Goal: Transaction & Acquisition: Purchase product/service

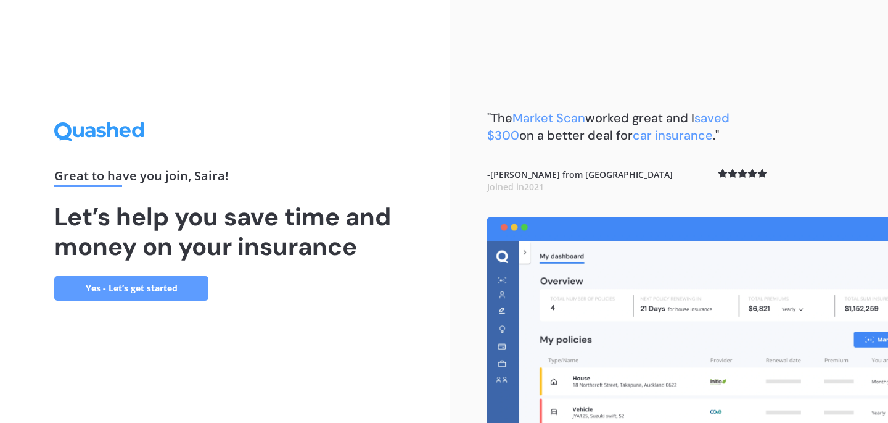
click at [91, 295] on link "Yes - Let’s get started" at bounding box center [131, 288] width 154 height 25
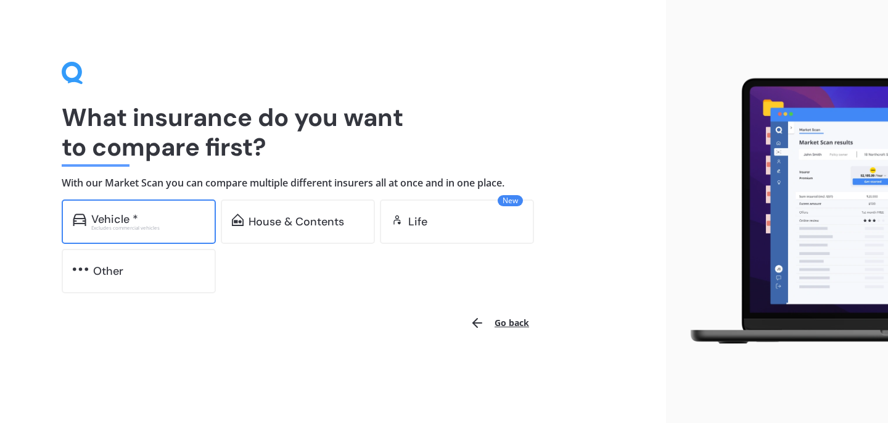
click at [195, 215] on div "Vehicle *" at bounding box center [148, 219] width 114 height 12
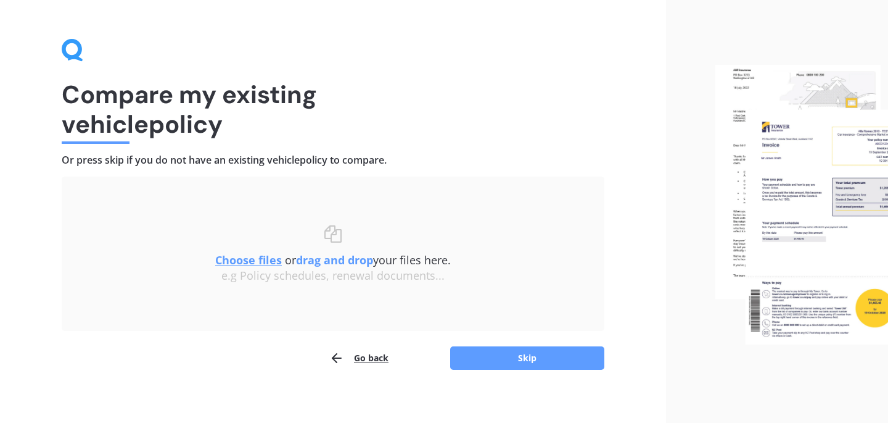
scroll to position [31, 0]
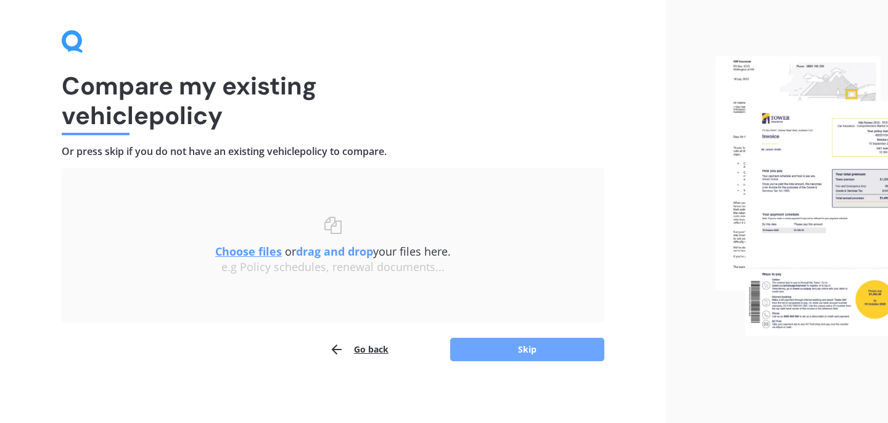
click at [508, 350] on button "Skip" at bounding box center [527, 348] width 154 height 23
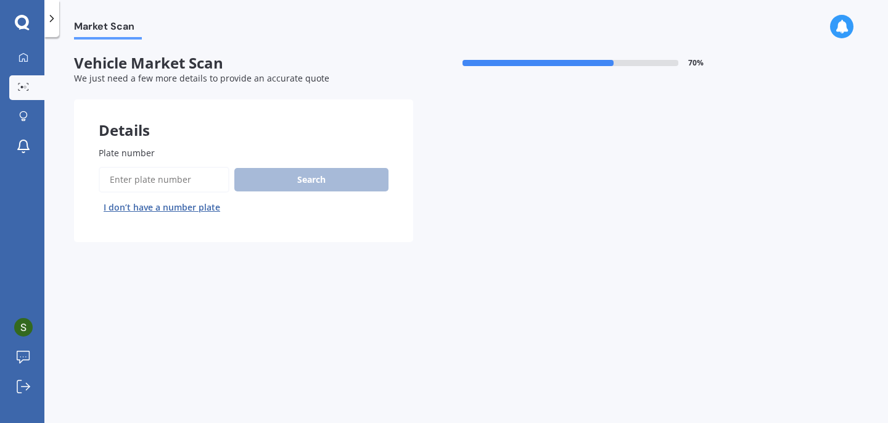
click at [149, 184] on input "Plate number" at bounding box center [164, 180] width 131 height 26
type input "ETS802"
click at [314, 186] on button "Search" at bounding box center [311, 179] width 154 height 23
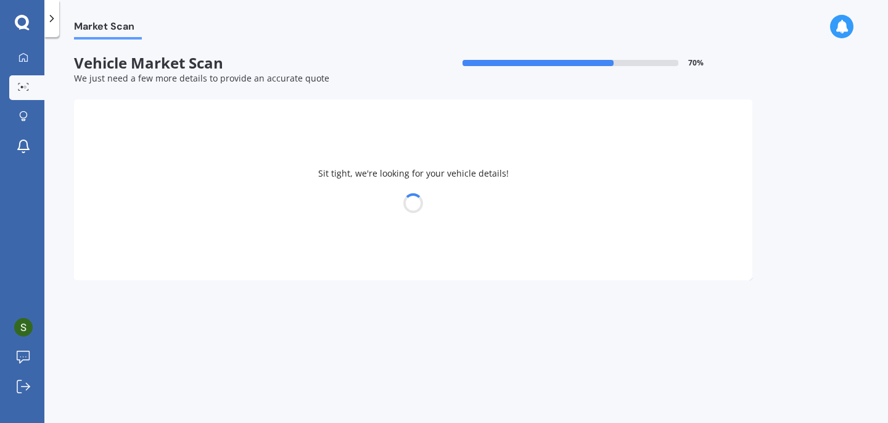
select select "MAZDA"
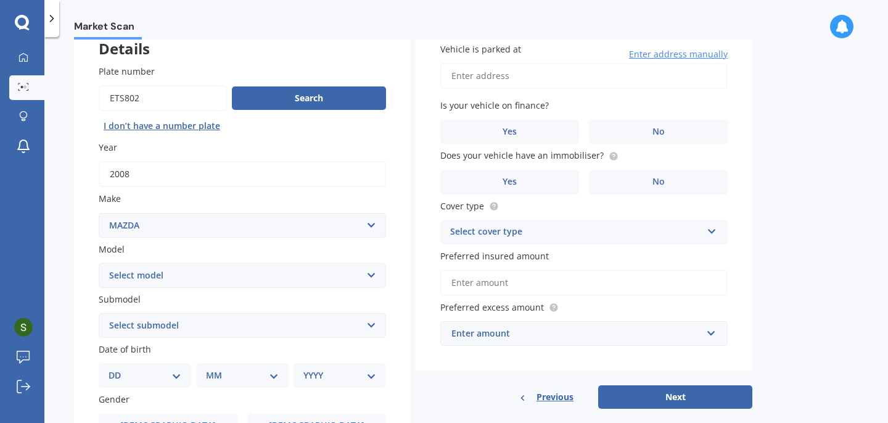
scroll to position [85, 0]
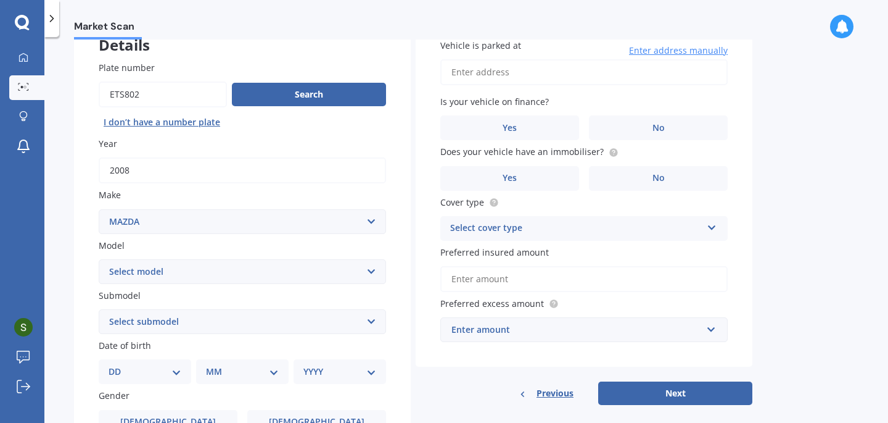
click at [266, 279] on select "Select model 121 2 3 323 323 / Familia 6 626 929 Atenza Autozam Axela AZ3 B2000…" at bounding box center [242, 271] width 287 height 25
select select "2"
click at [99, 260] on select "Select model 121 2 3 323 323 / Familia 6 626 929 Atenza Autozam Axela AZ3 B2000…" at bounding box center [242, 271] width 287 height 25
click at [229, 315] on select "Select submodel (All) GLX GSX Limited" at bounding box center [242, 321] width 287 height 25
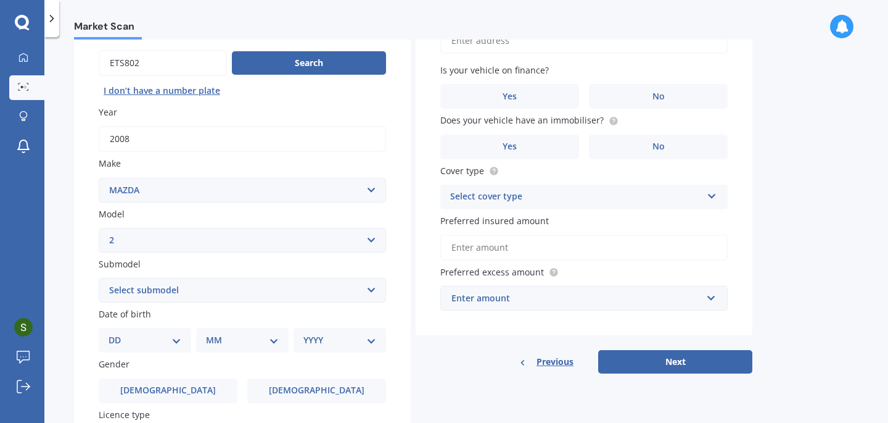
scroll to position [194, 0]
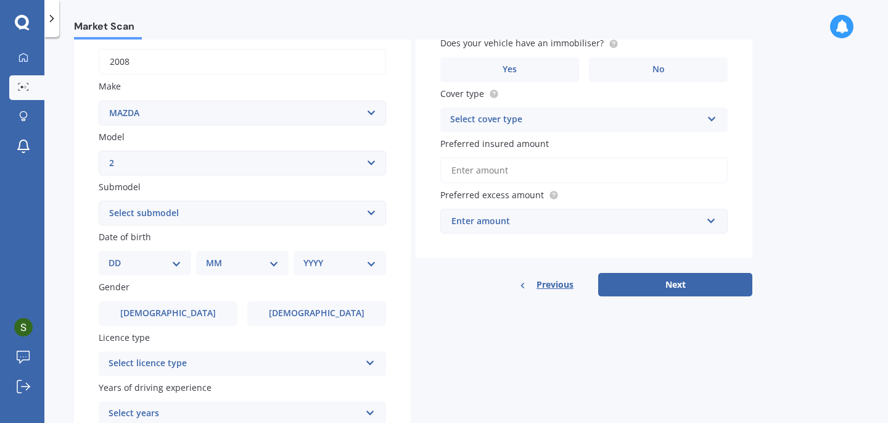
click at [171, 265] on select "DD 01 02 03 04 05 06 07 08 09 10 11 12 13 14 15 16 17 18 19 20 21 22 23 24 25 2…" at bounding box center [145, 263] width 73 height 14
select select "17"
click at [118, 258] on select "DD 01 02 03 04 05 06 07 08 09 10 11 12 13 14 15 16 17 18 19 20 21 22 23 24 25 2…" at bounding box center [145, 263] width 73 height 14
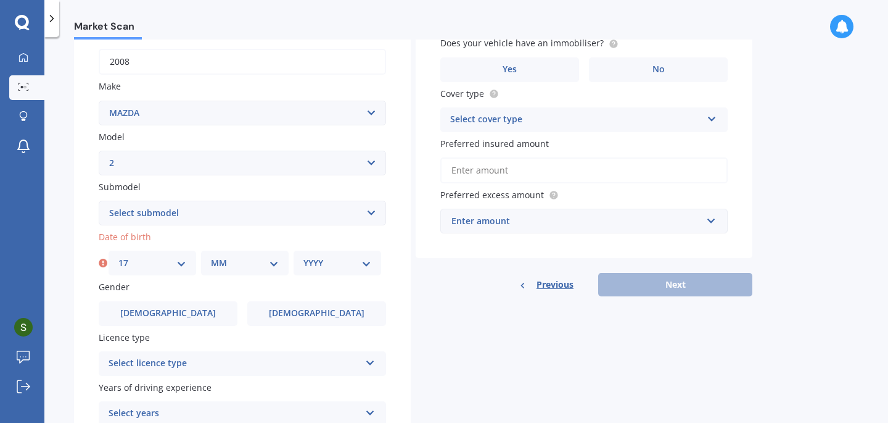
click at [216, 265] on select "MM 01 02 03 04 05 06 07 08 09 10 11 12" at bounding box center [245, 263] width 68 height 14
select select "01"
click at [211, 258] on select "MM 01 02 03 04 05 06 07 08 09 10 11 12" at bounding box center [245, 263] width 68 height 14
click at [324, 260] on select "YYYY 2025 2024 2023 2022 2021 2020 2019 2018 2017 2016 2015 2014 2013 2012 2011…" at bounding box center [338, 263] width 68 height 14
select select "2006"
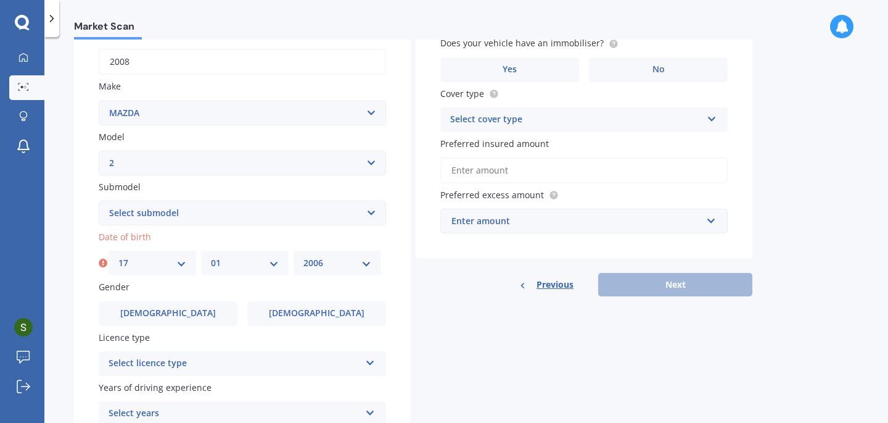
click at [304, 258] on select "YYYY 2025 2024 2023 2022 2021 2020 2019 2018 2017 2016 2015 2014 2013 2012 2011…" at bounding box center [338, 263] width 68 height 14
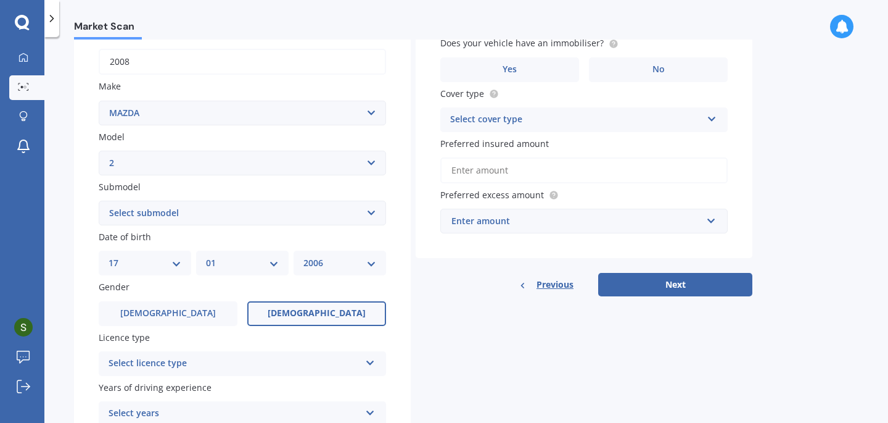
click at [291, 312] on label "[DEMOGRAPHIC_DATA]" at bounding box center [316, 313] width 139 height 25
click at [0, 0] on input "[DEMOGRAPHIC_DATA]" at bounding box center [0, 0] width 0 height 0
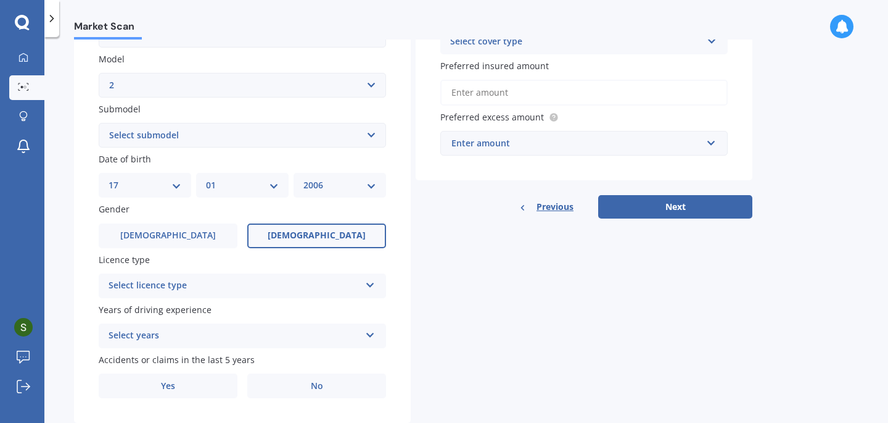
scroll to position [307, 0]
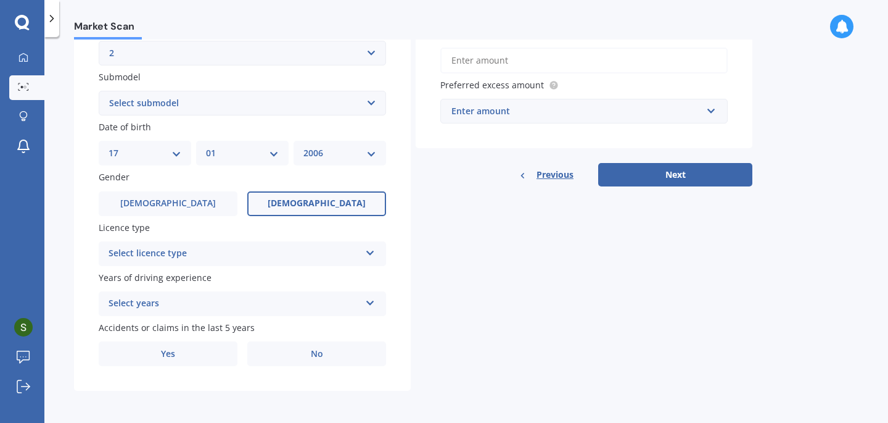
click at [286, 248] on div "Select licence type" at bounding box center [235, 253] width 252 height 15
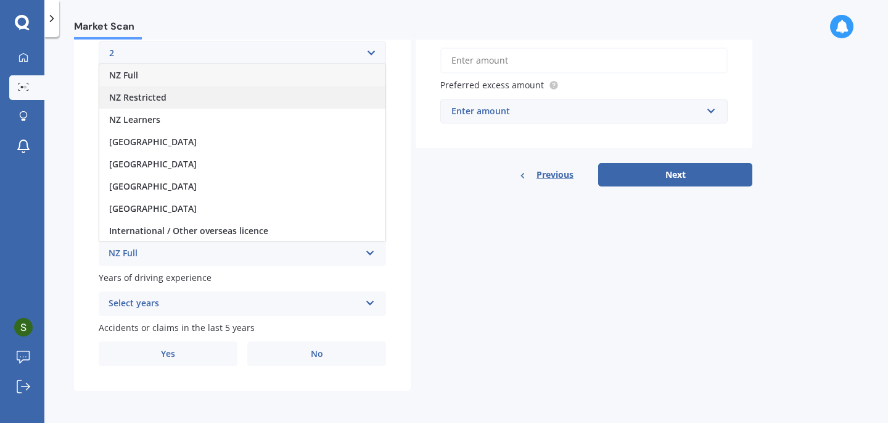
click at [305, 102] on div "NZ Restricted" at bounding box center [242, 97] width 286 height 22
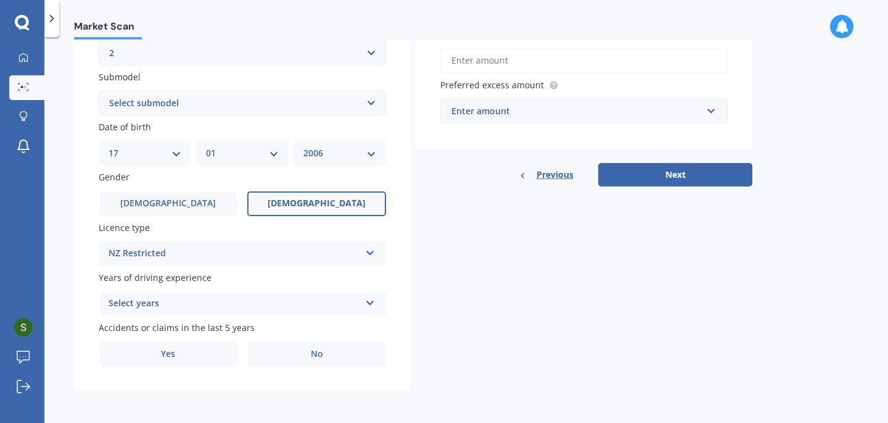
click at [206, 304] on div "Select years" at bounding box center [235, 303] width 252 height 15
click at [91, 304] on div "Plate number Search I don’t have a number plate Year [DATE] Make Select make AC…" at bounding box center [242, 104] width 337 height 573
click at [196, 300] on div "5 or more years" at bounding box center [235, 303] width 252 height 15
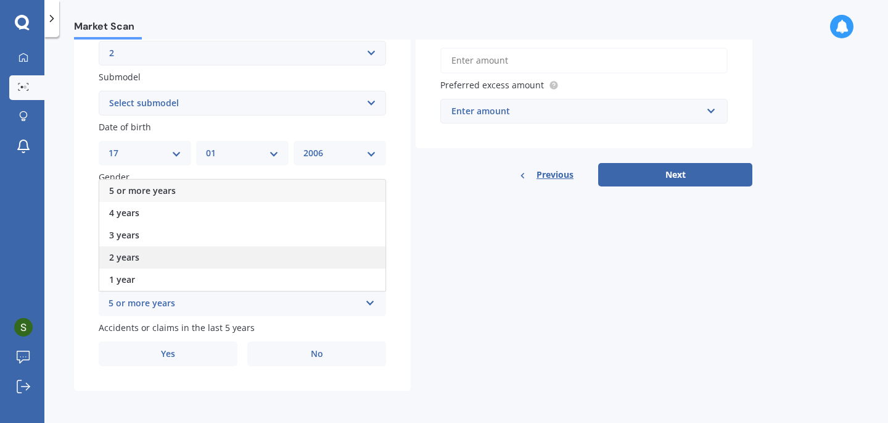
click at [204, 255] on div "2 years" at bounding box center [242, 257] width 286 height 22
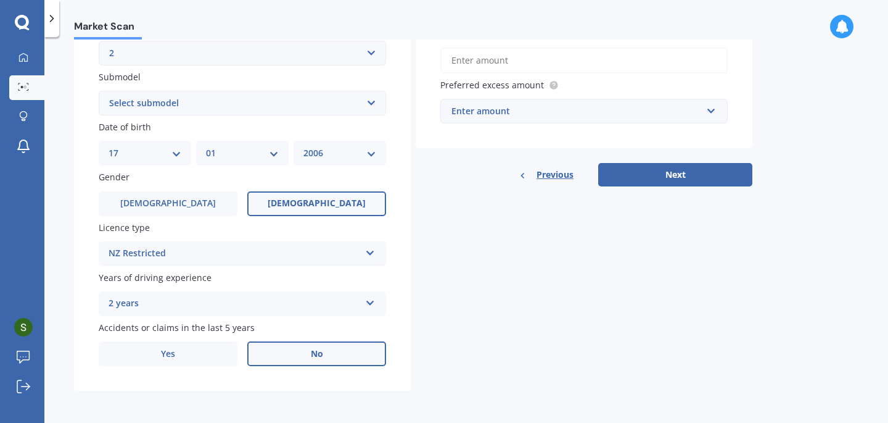
click at [300, 352] on label "No" at bounding box center [316, 353] width 139 height 25
click at [0, 0] on input "No" at bounding box center [0, 0] width 0 height 0
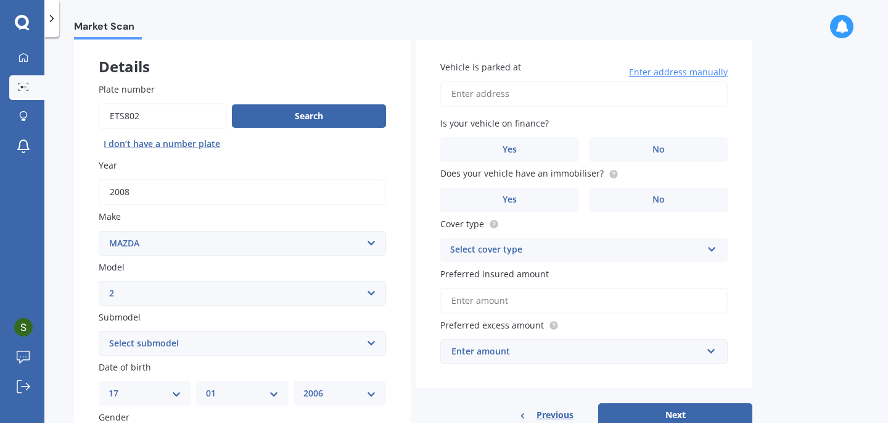
scroll to position [0, 0]
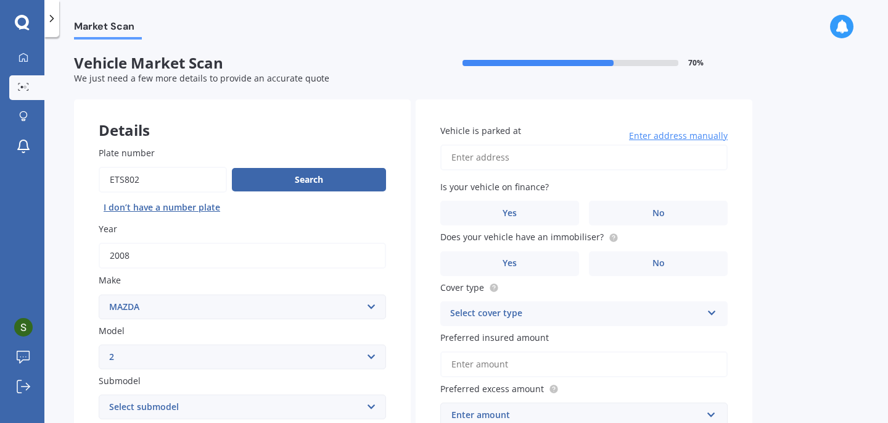
click at [541, 157] on input "Vehicle is parked at" at bounding box center [583, 157] width 287 height 26
type input "8A Modena CrescentSt Heliers 1071"
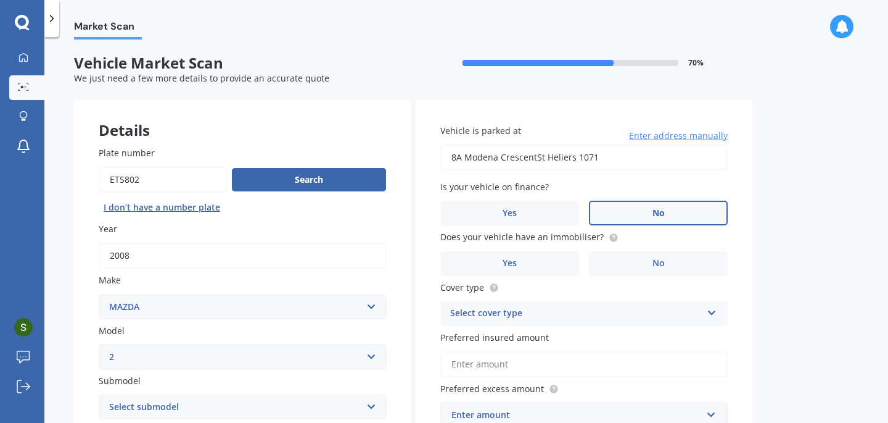
click at [646, 211] on label "No" at bounding box center [658, 212] width 139 height 25
click at [0, 0] on input "No" at bounding box center [0, 0] width 0 height 0
click at [640, 268] on label "No" at bounding box center [658, 263] width 139 height 25
click at [0, 0] on input "No" at bounding box center [0, 0] width 0 height 0
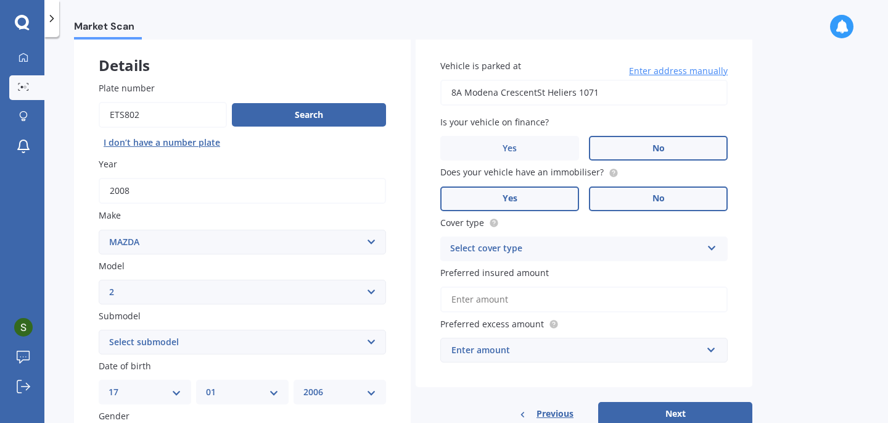
scroll to position [78, 0]
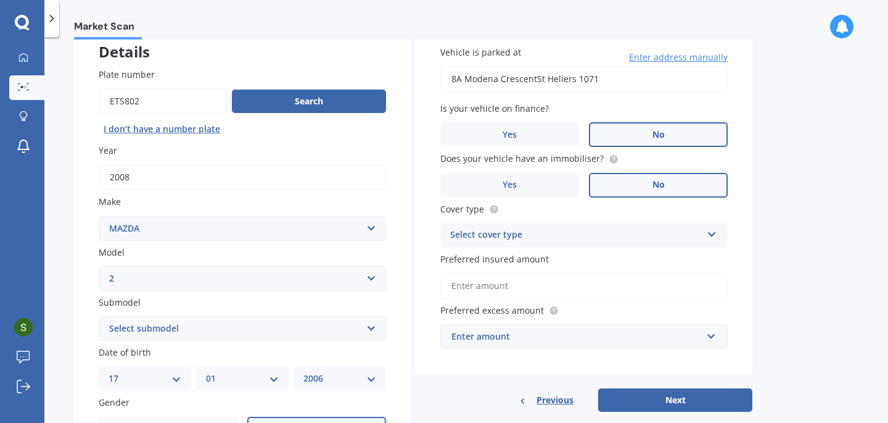
click at [575, 233] on div "Select cover type" at bounding box center [576, 235] width 252 height 15
click at [575, 257] on div "Comprehensive" at bounding box center [584, 259] width 286 height 22
click at [547, 289] on input "Preferred insured amount" at bounding box center [583, 286] width 287 height 26
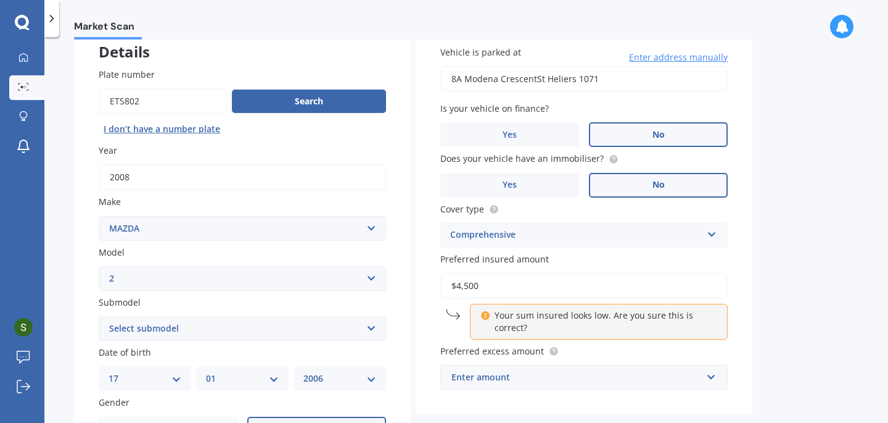
click at [622, 357] on label "Preferred excess amount" at bounding box center [581, 350] width 283 height 13
click at [487, 289] on input "$4,500" at bounding box center [583, 286] width 287 height 26
type input "$4"
type input "$5"
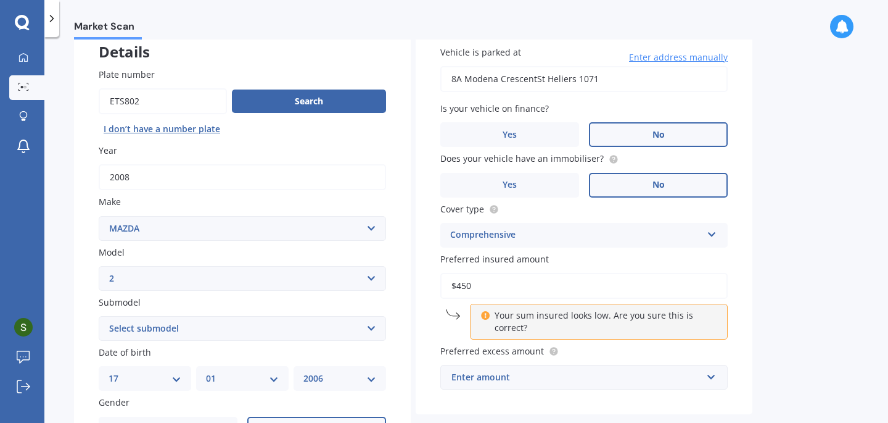
type input "$4,500"
click at [527, 384] on div "Enter amount" at bounding box center [577, 377] width 250 height 14
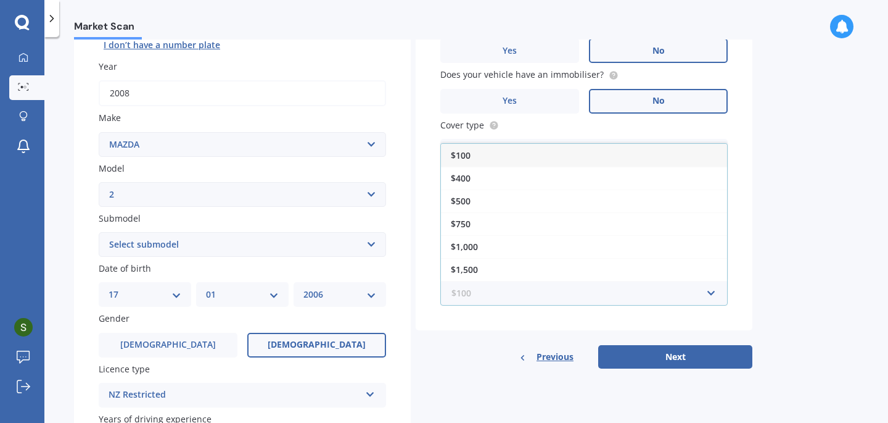
scroll to position [180, 0]
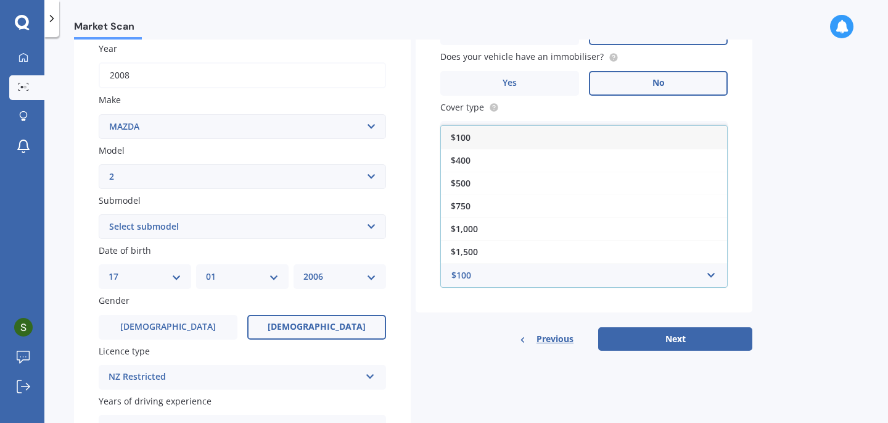
click at [481, 316] on div "Vehicle is parked at [STREET_ADDRESS] Enter address manually Is your vehicle on…" at bounding box center [584, 135] width 337 height 432
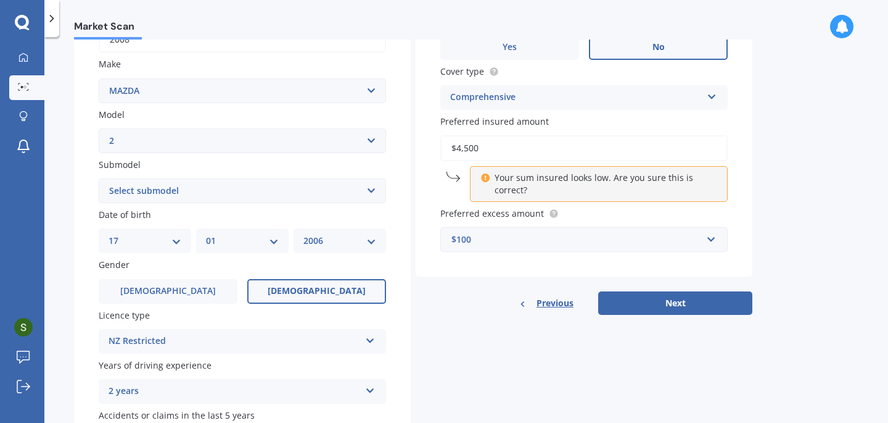
scroll to position [220, 0]
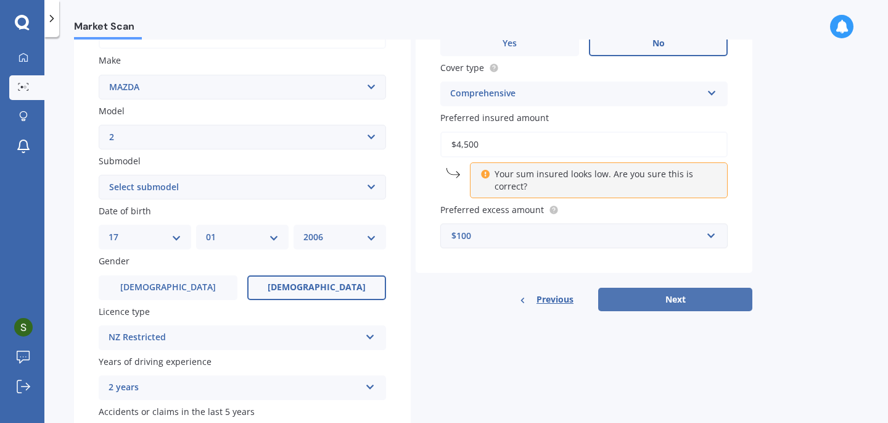
click at [667, 304] on button "Next" at bounding box center [675, 298] width 154 height 23
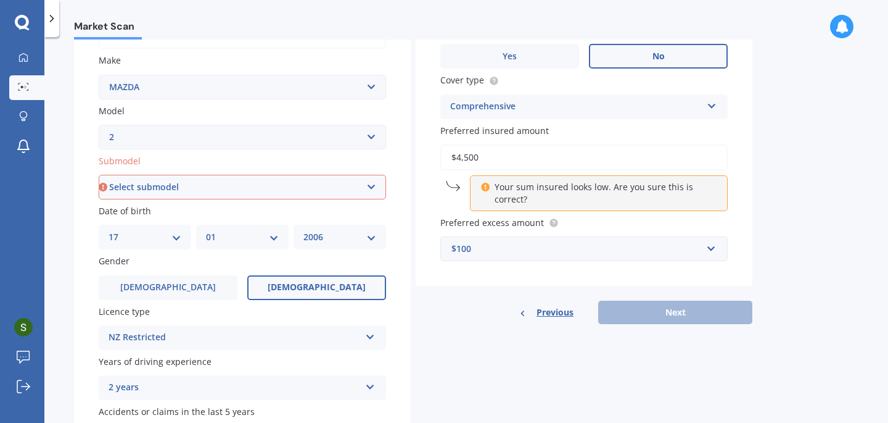
click at [240, 210] on label "Date of birth" at bounding box center [240, 210] width 283 height 13
click at [252, 189] on select "Select submodel (All) GLX GSX Limited" at bounding box center [242, 187] width 287 height 25
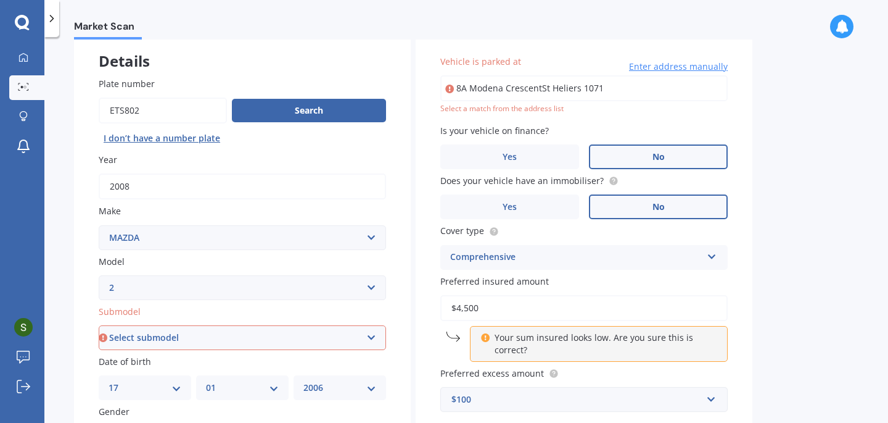
scroll to position [68, 0]
click at [255, 292] on select "Select model 121 2 3 323 323 / Familia 6 626 929 Atenza Autozam Axela AZ3 B2000…" at bounding box center [242, 288] width 287 height 25
select select "DEMIO"
click at [99, 277] on select "Select model 121 2 3 323 323 / Familia 6 626 929 Atenza Autozam Axela AZ3 B2000…" at bounding box center [242, 288] width 287 height 25
click at [215, 338] on select "Select submodel (All) GLX GSX Limited" at bounding box center [242, 338] width 287 height 25
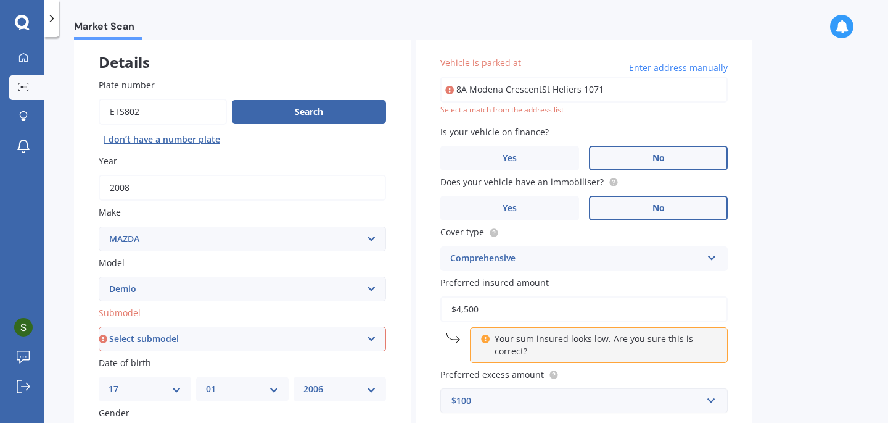
select select "PETROL"
click at [99, 328] on select "Select submodel (All) Diesel Petrol XD Touring Turbo Diesel" at bounding box center [242, 338] width 287 height 25
click at [238, 247] on select "Select make AC ALFA ROMEO ASTON [PERSON_NAME] AUDI AUSTIN BEDFORD Bentley BMW B…" at bounding box center [242, 238] width 287 height 25
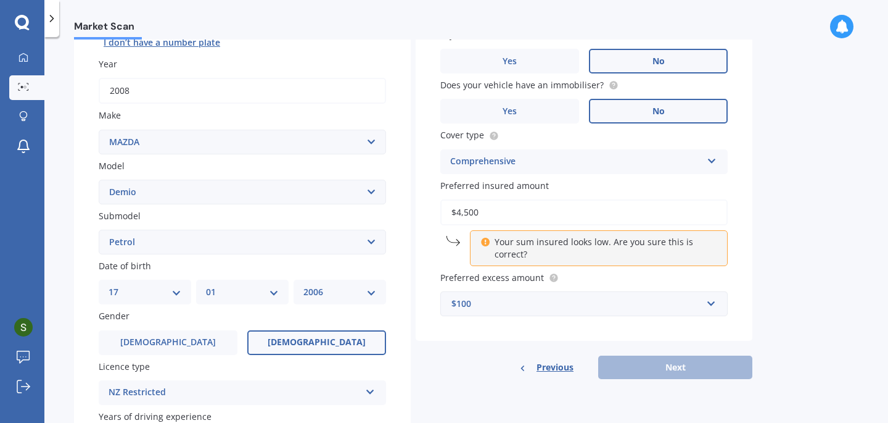
scroll to position [153, 0]
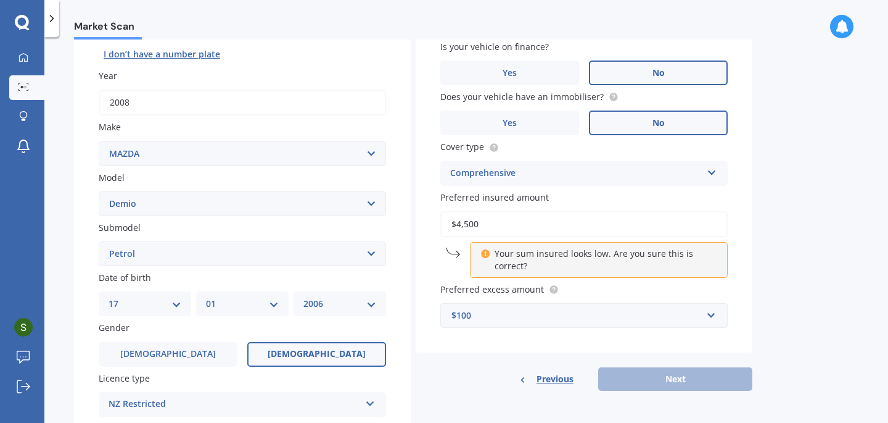
click at [292, 212] on select "Select model 121 2 3 323 323 / Familia 6 626 929 Atenza Autozam Axela AZ3 B2000…" at bounding box center [242, 203] width 287 height 25
select select "2"
click at [99, 192] on select "Select model 121 2 3 323 323 / Familia 6 626 929 Atenza Autozam Axela AZ3 B2000…" at bounding box center [242, 203] width 287 height 25
click at [249, 255] on select "Select submodel (All) Diesel Petrol XD Touring Turbo Diesel" at bounding box center [242, 253] width 287 height 25
select select "(ALL)"
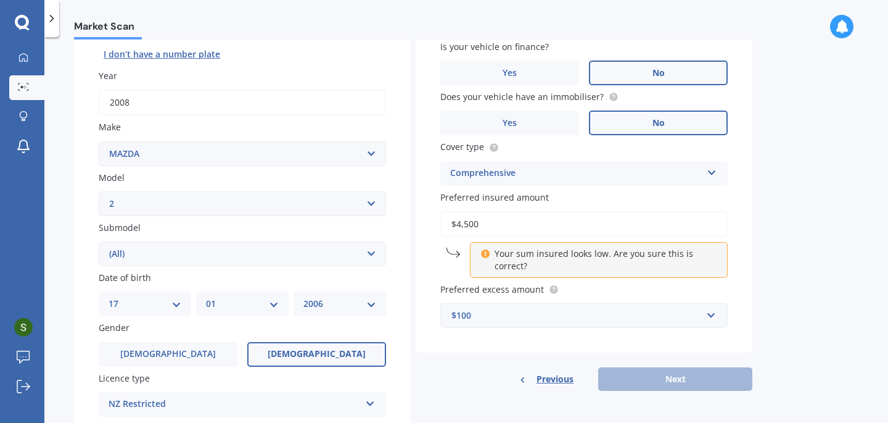
click at [99, 242] on select "Select submodel (All) GLX GSX Limited" at bounding box center [242, 253] width 287 height 25
click at [575, 226] on input "$4,500" at bounding box center [583, 224] width 287 height 26
type input "$4"
type input "$5"
click at [504, 332] on div "Vehicle is parked at [STREET_ADDRESS] Enter address manually Select a match fro…" at bounding box center [584, 149] width 337 height 406
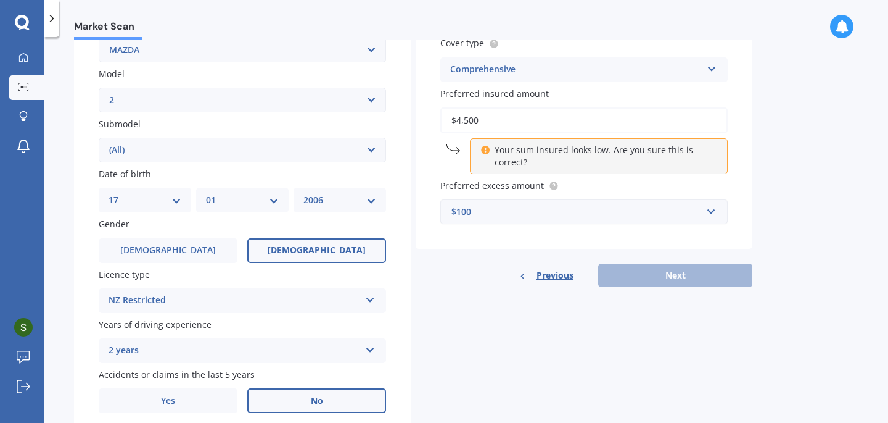
scroll to position [258, 0]
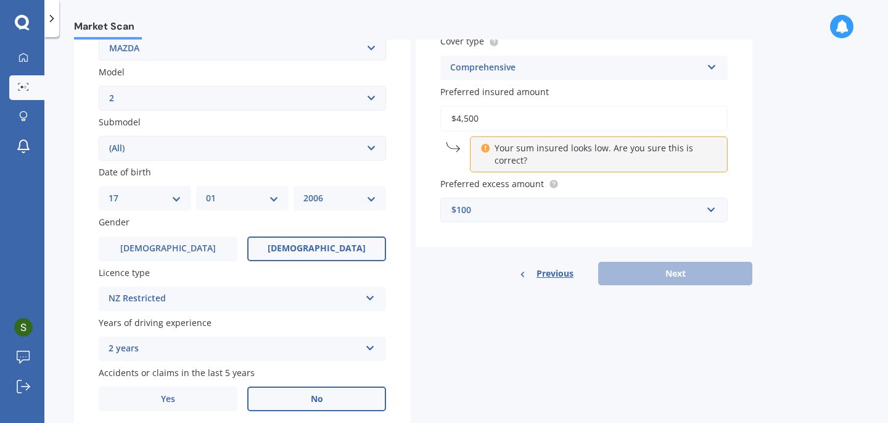
click at [486, 151] on icon at bounding box center [485, 146] width 9 height 9
click at [618, 209] on div "$100" at bounding box center [577, 210] width 250 height 14
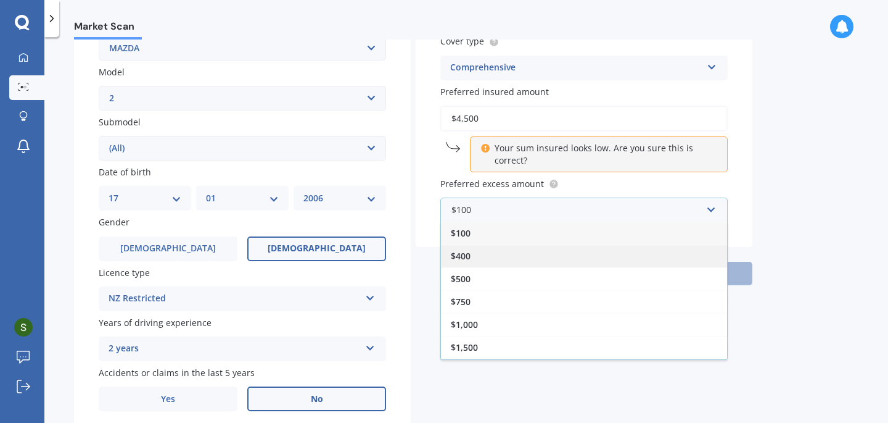
click at [568, 250] on div "$400" at bounding box center [584, 255] width 286 height 23
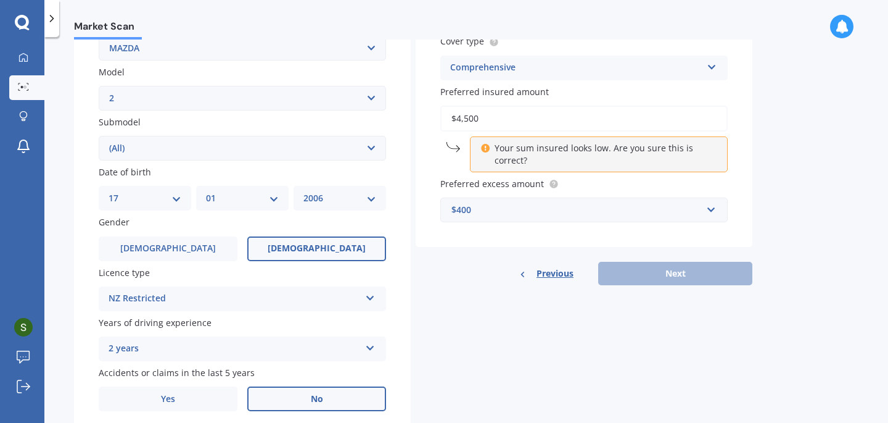
click at [482, 209] on div "$400" at bounding box center [577, 210] width 250 height 14
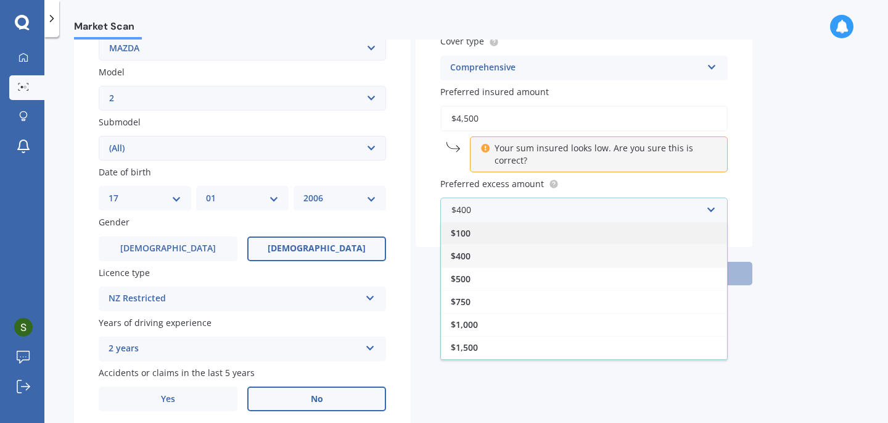
click at [480, 234] on div "$100" at bounding box center [584, 232] width 286 height 23
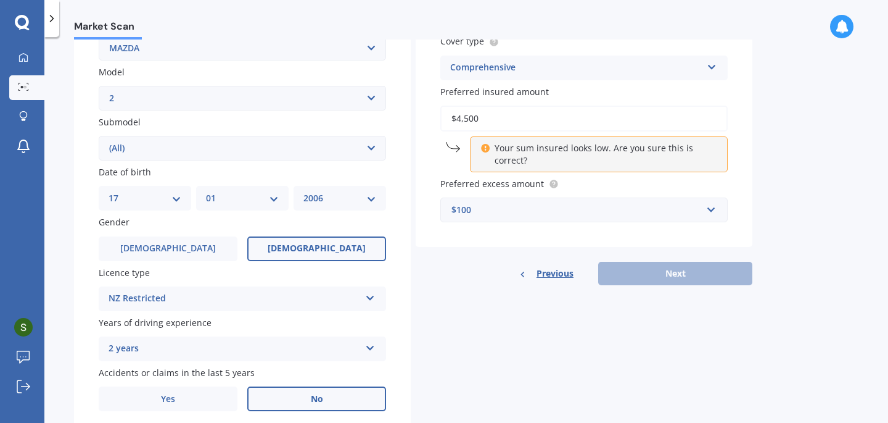
click at [488, 123] on input "$4,500" at bounding box center [583, 118] width 287 height 26
type input "$4"
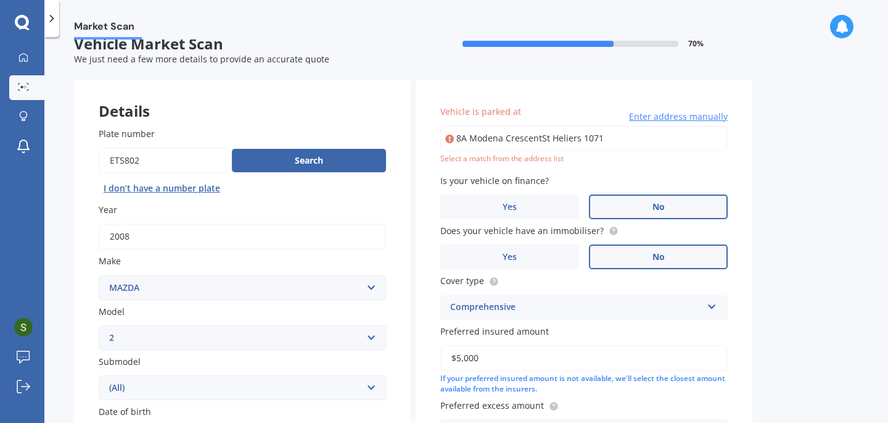
scroll to position [12, 0]
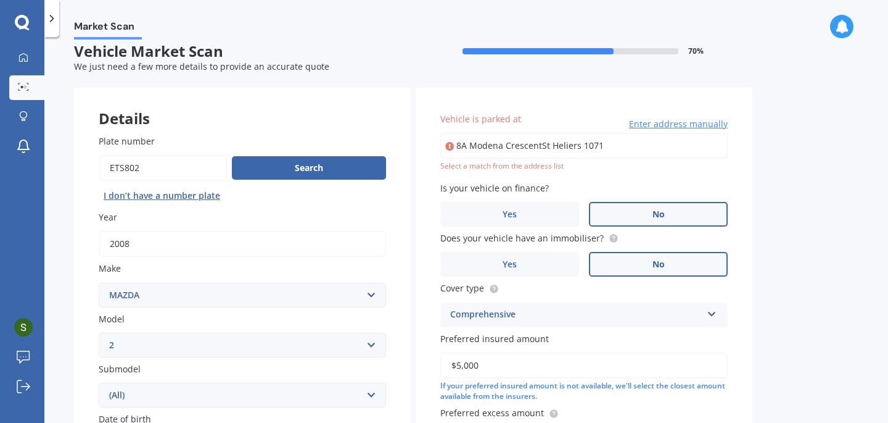
type input "$5,000"
click at [639, 151] on input "8A Modena CrescentSt Heliers 1071" at bounding box center [583, 146] width 287 height 26
click at [675, 133] on input "8A Modena CrescentSt Heliers 1071" at bounding box center [583, 146] width 287 height 26
click at [608, 147] on input "8A Modena CrescentSt Heliers 1071" at bounding box center [583, 146] width 287 height 26
type input "[STREET_ADDRESS]"
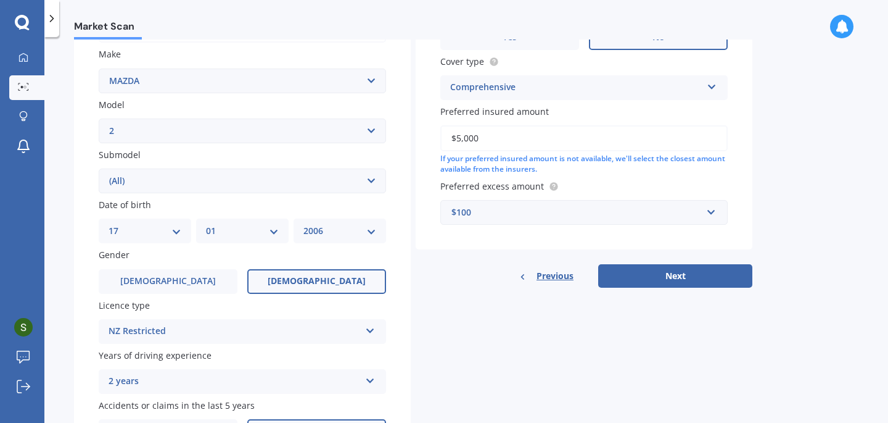
scroll to position [187, 0]
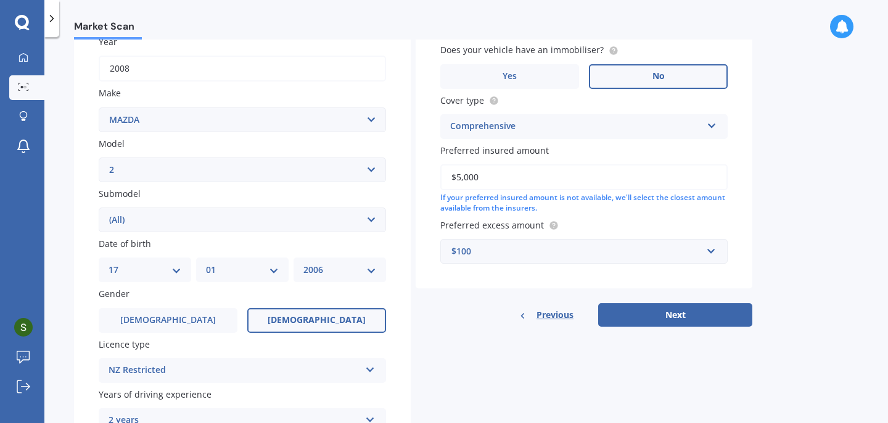
click at [566, 181] on input "$5,000" at bounding box center [583, 177] width 287 height 26
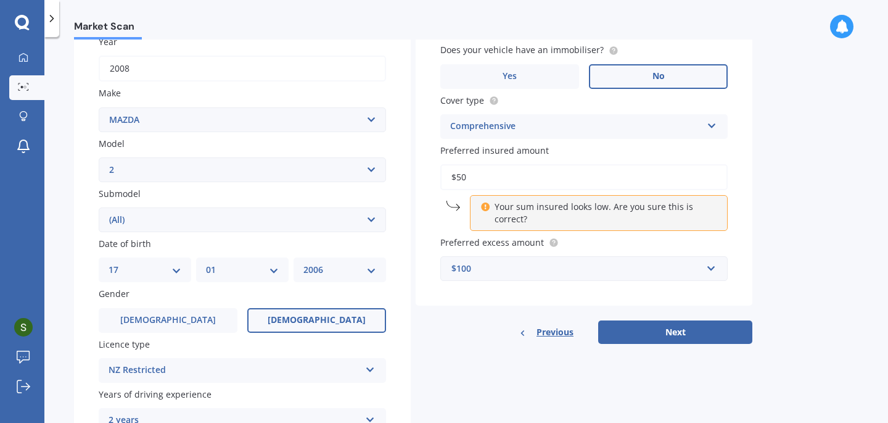
type input "$5"
type input "$4,500"
click at [665, 336] on button "Next" at bounding box center [675, 331] width 154 height 23
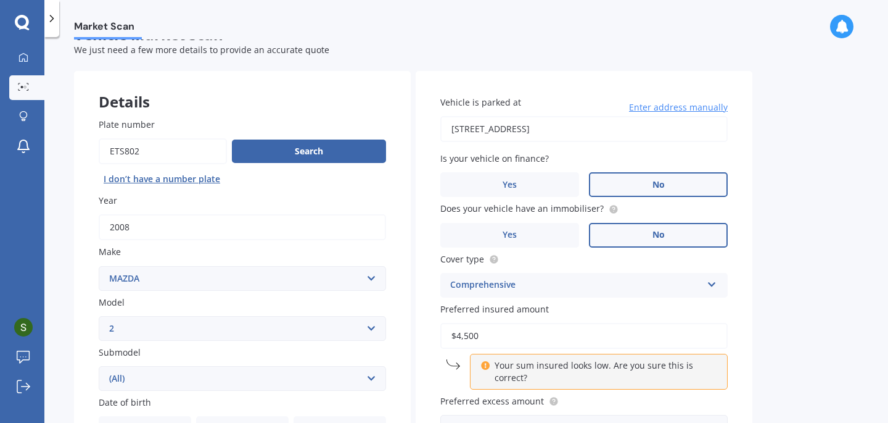
select select "17"
select select "01"
select select "2006"
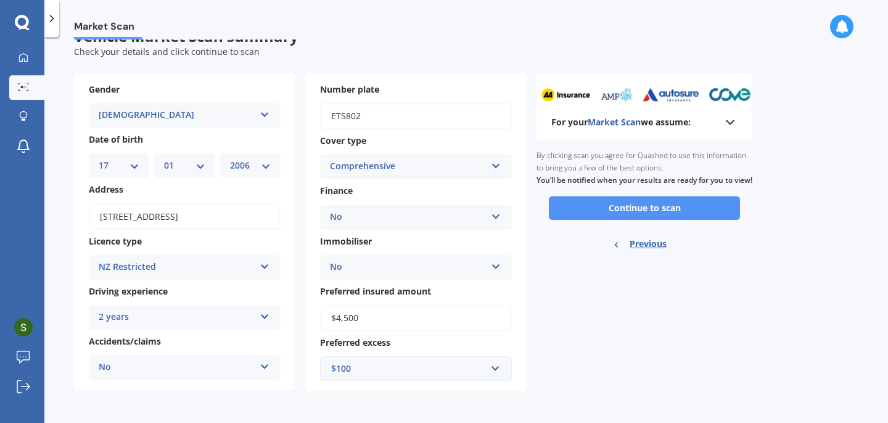
click at [589, 220] on button "Continue to scan" at bounding box center [644, 207] width 191 height 23
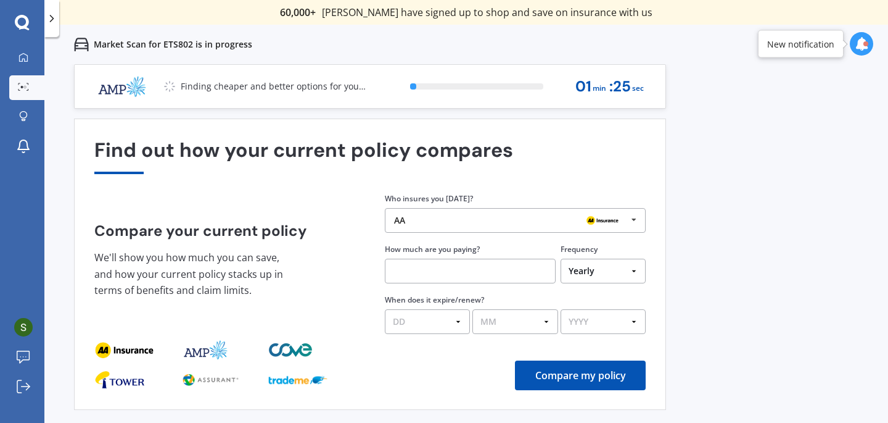
click at [593, 279] on select "Yearly Six-Monthly Quarterly Monthly Fortnightly Weekly One-Off" at bounding box center [603, 270] width 85 height 25
select select "Monthly"
click at [561, 259] on select "Yearly Six-Monthly Quarterly Monthly Fortnightly Weekly One-Off" at bounding box center [603, 270] width 85 height 25
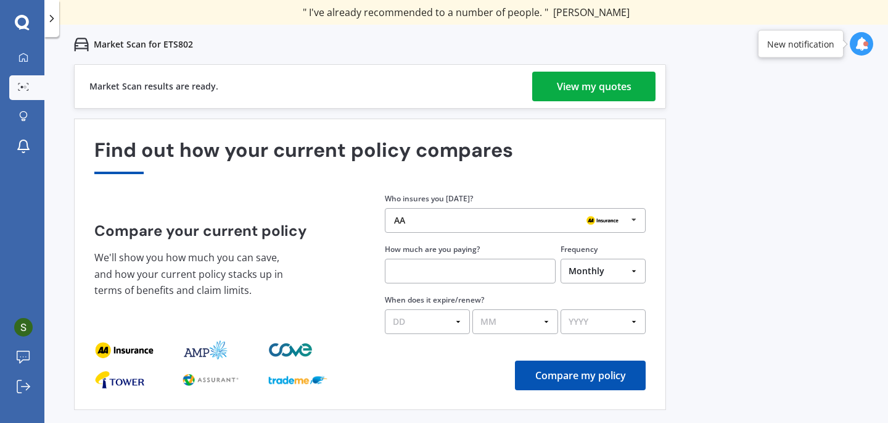
click at [620, 91] on div "View my quotes" at bounding box center [594, 87] width 75 height 30
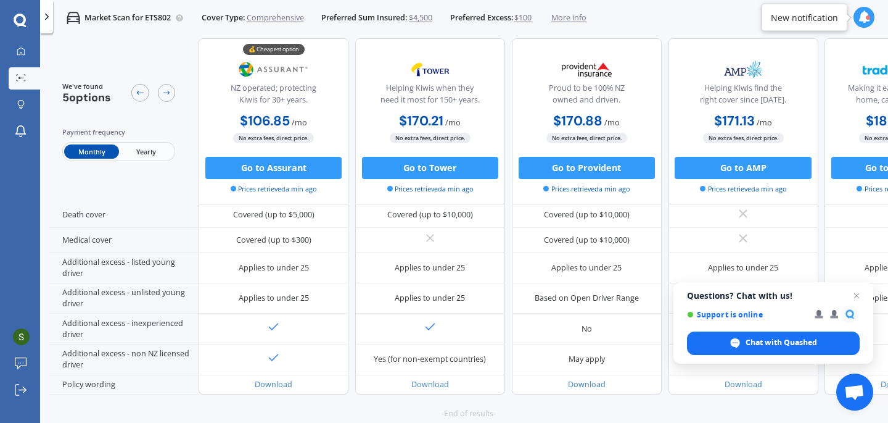
scroll to position [593, 0]
